Goal: Find specific page/section: Find specific page/section

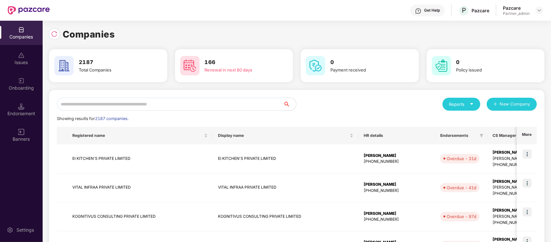
click at [123, 98] on input "text" at bounding box center [170, 104] width 227 height 13
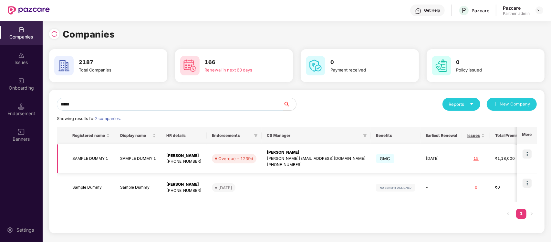
type input "*****"
click at [529, 153] on img at bounding box center [527, 153] width 9 height 9
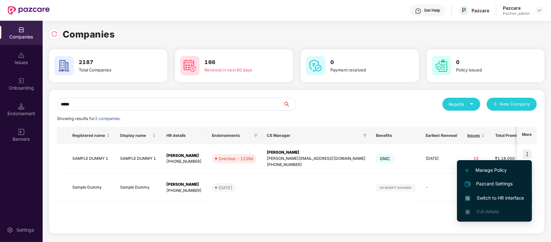
click at [482, 196] on span "Switch to HR interface" at bounding box center [494, 197] width 59 height 7
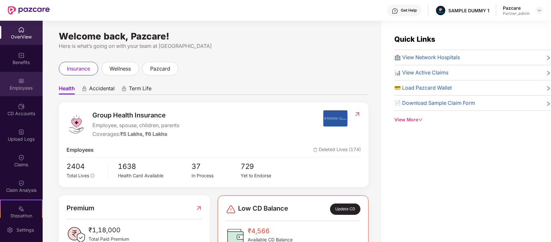
click at [18, 78] on img at bounding box center [21, 81] width 6 height 6
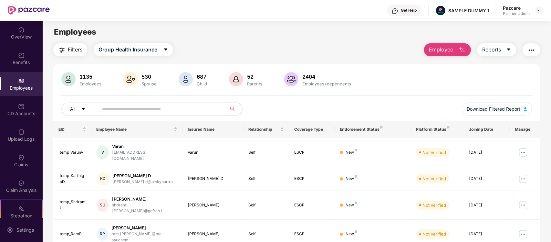
click at [185, 111] on input "text" at bounding box center [160, 109] width 116 height 10
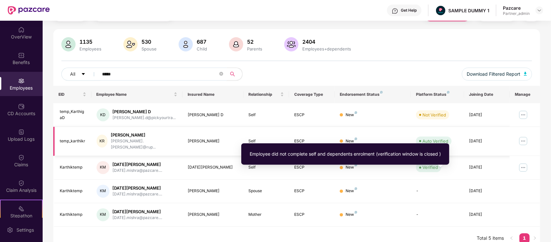
scroll to position [37, 0]
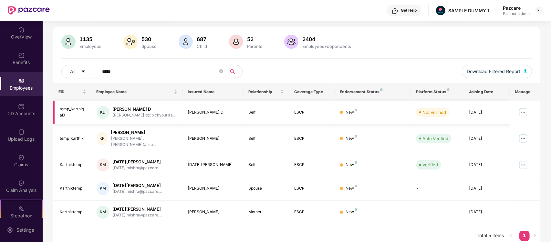
type input "*****"
click at [524, 114] on img at bounding box center [523, 112] width 10 height 10
click at [536, 108] on td at bounding box center [525, 112] width 30 height 24
click at [522, 112] on img at bounding box center [523, 112] width 10 height 10
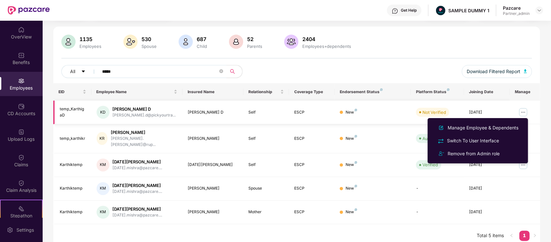
click at [529, 109] on td at bounding box center [525, 112] width 30 height 24
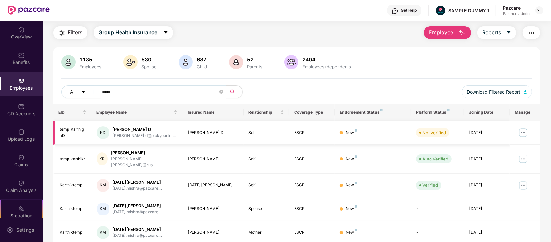
scroll to position [18, 0]
